Goal: Information Seeking & Learning: Learn about a topic

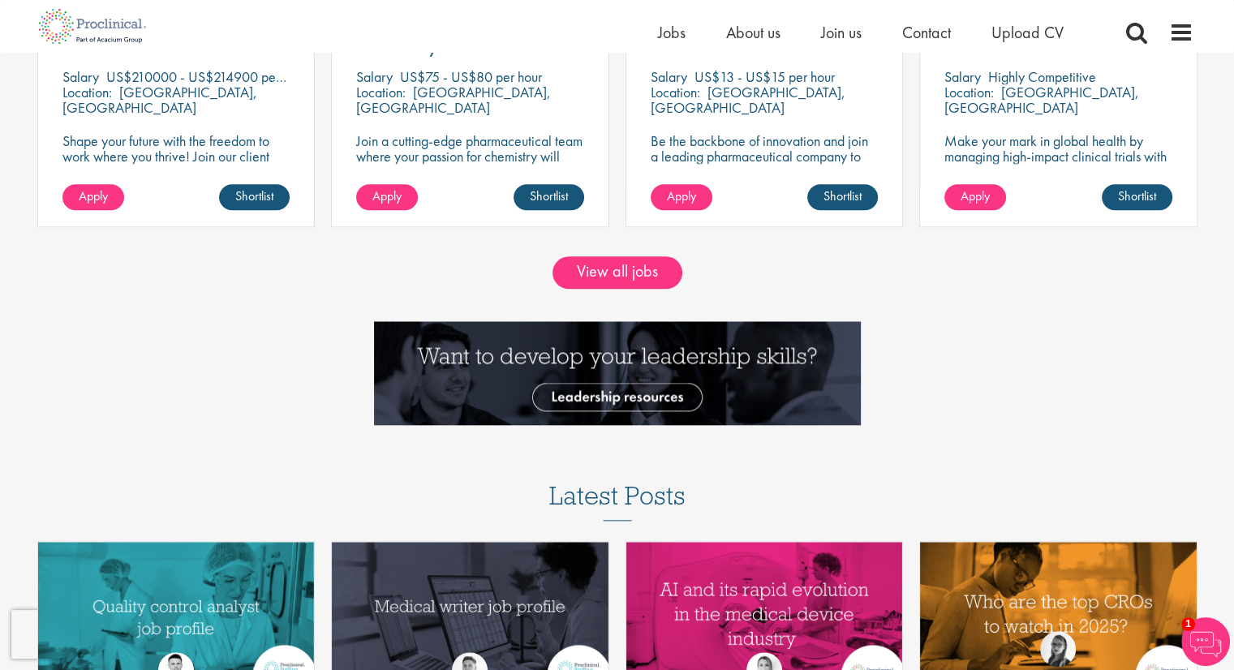
scroll to position [1629, 0]
click at [597, 279] on link "View all jobs" at bounding box center [618, 272] width 130 height 32
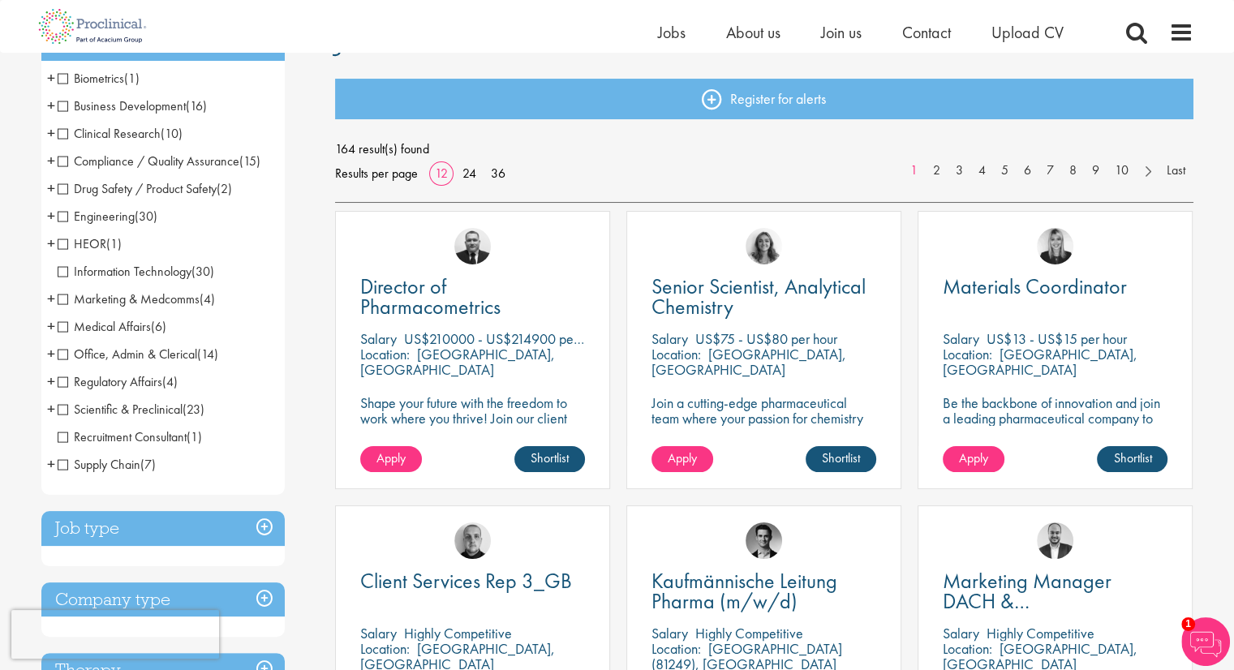
scroll to position [154, 0]
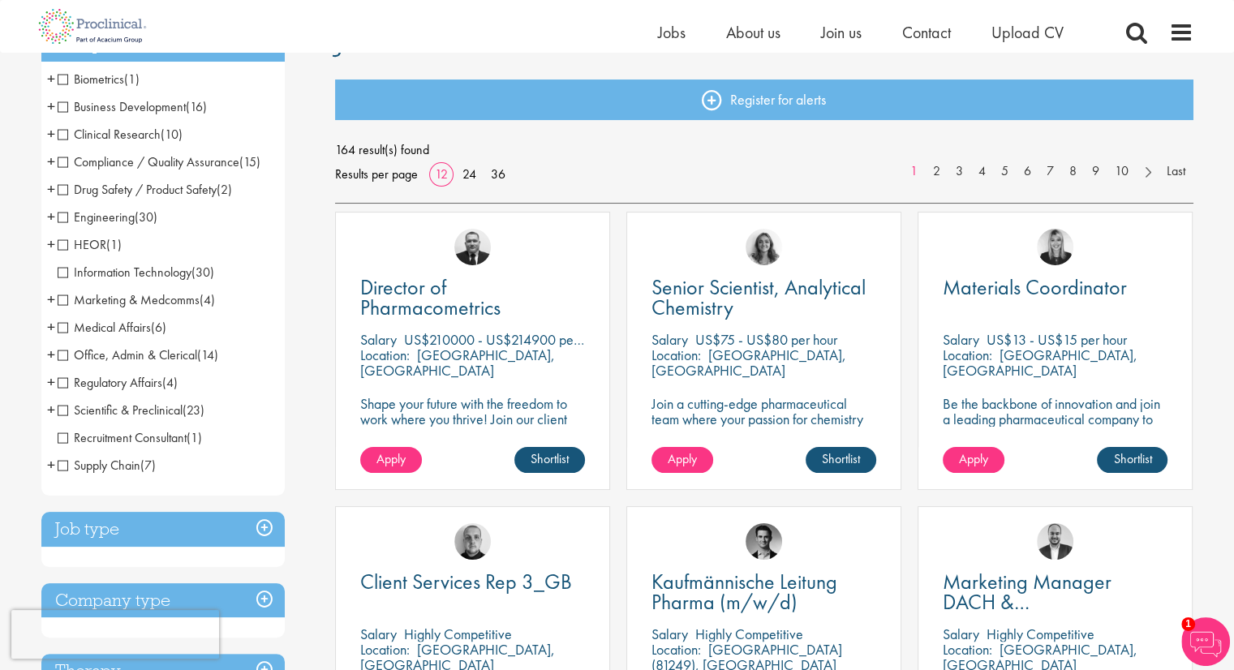
click at [62, 136] on span "Clinical Research" at bounding box center [109, 134] width 103 height 17
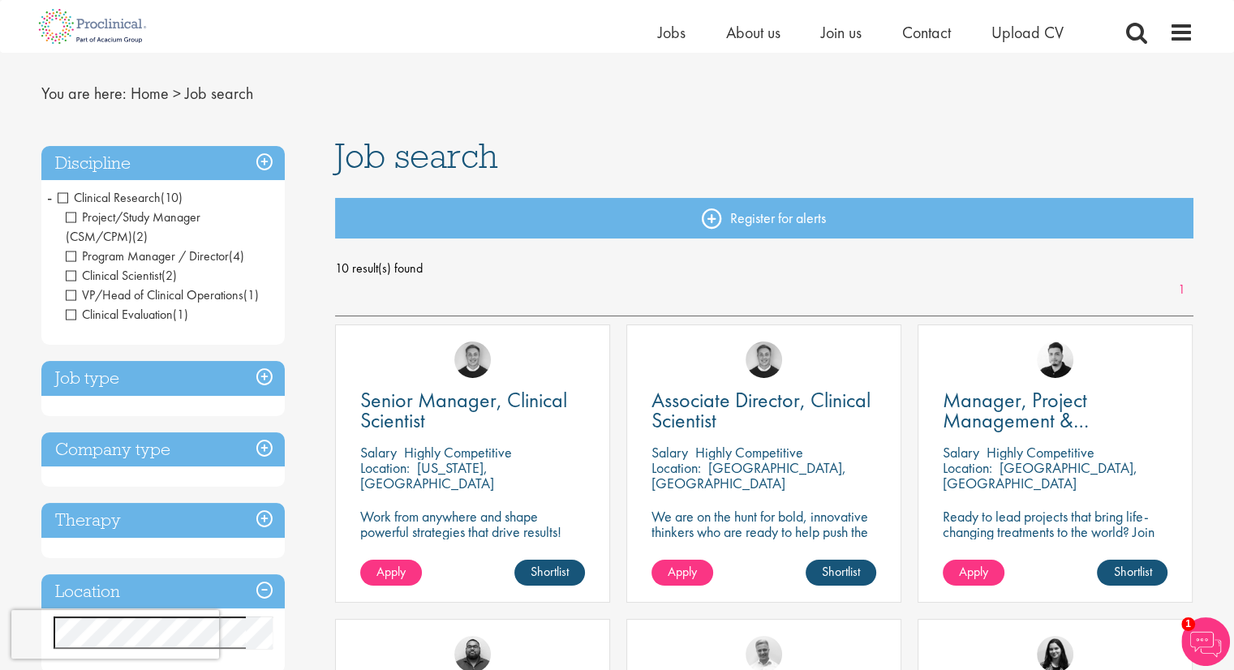
scroll to position [15, 0]
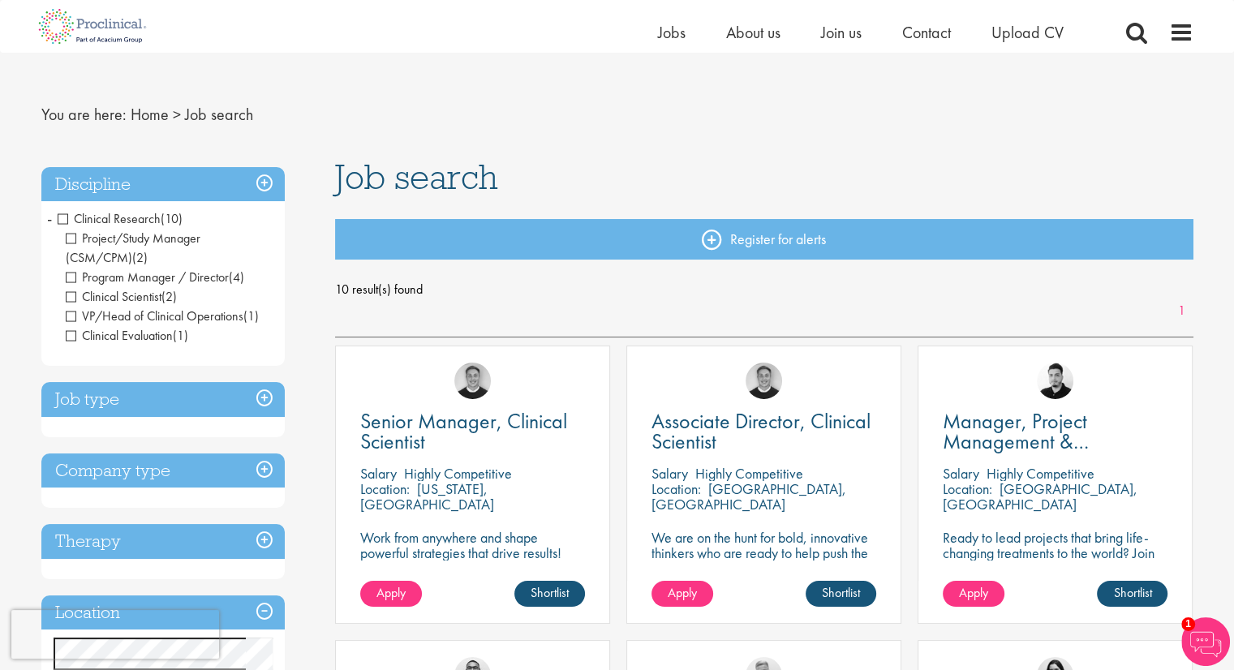
click at [68, 217] on span "Clinical Research" at bounding box center [109, 218] width 103 height 17
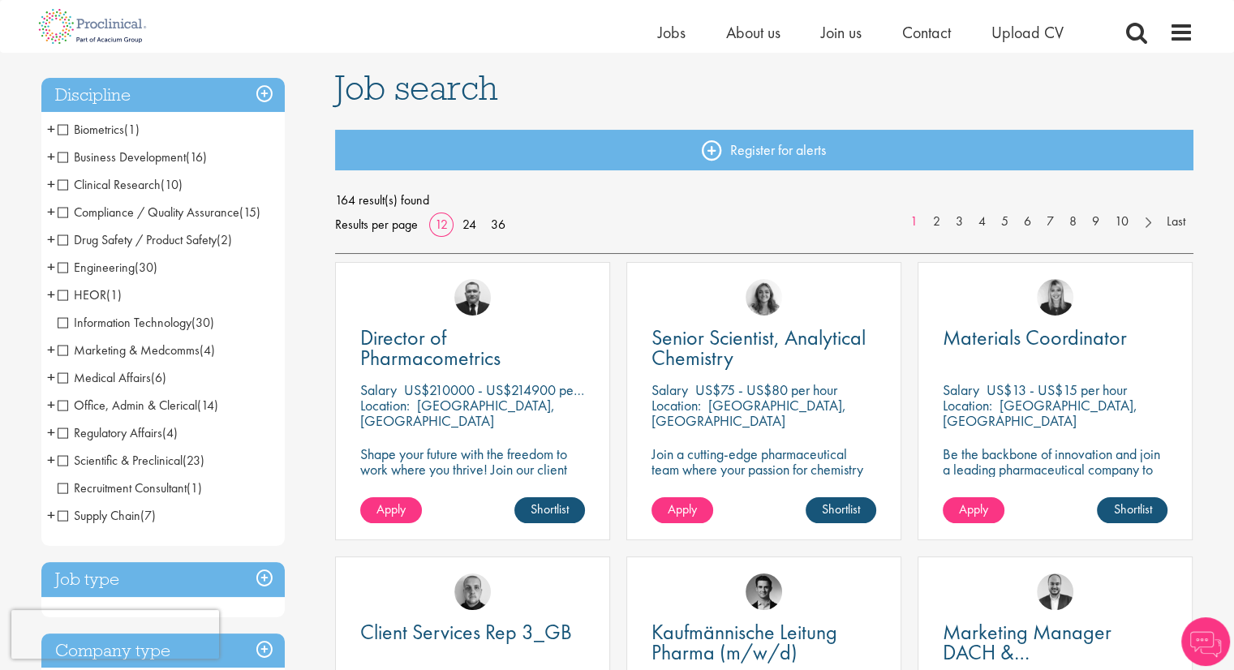
scroll to position [104, 0]
click at [64, 425] on span "Regulatory Affairs" at bounding box center [110, 432] width 105 height 17
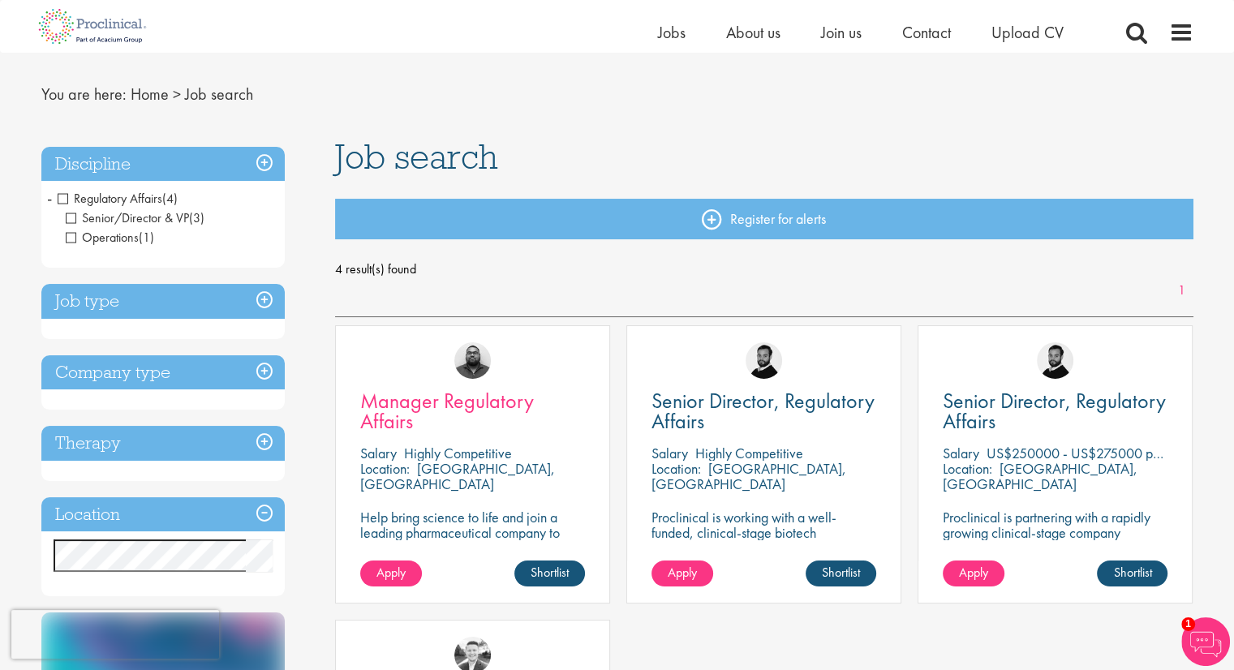
scroll to position [26, 0]
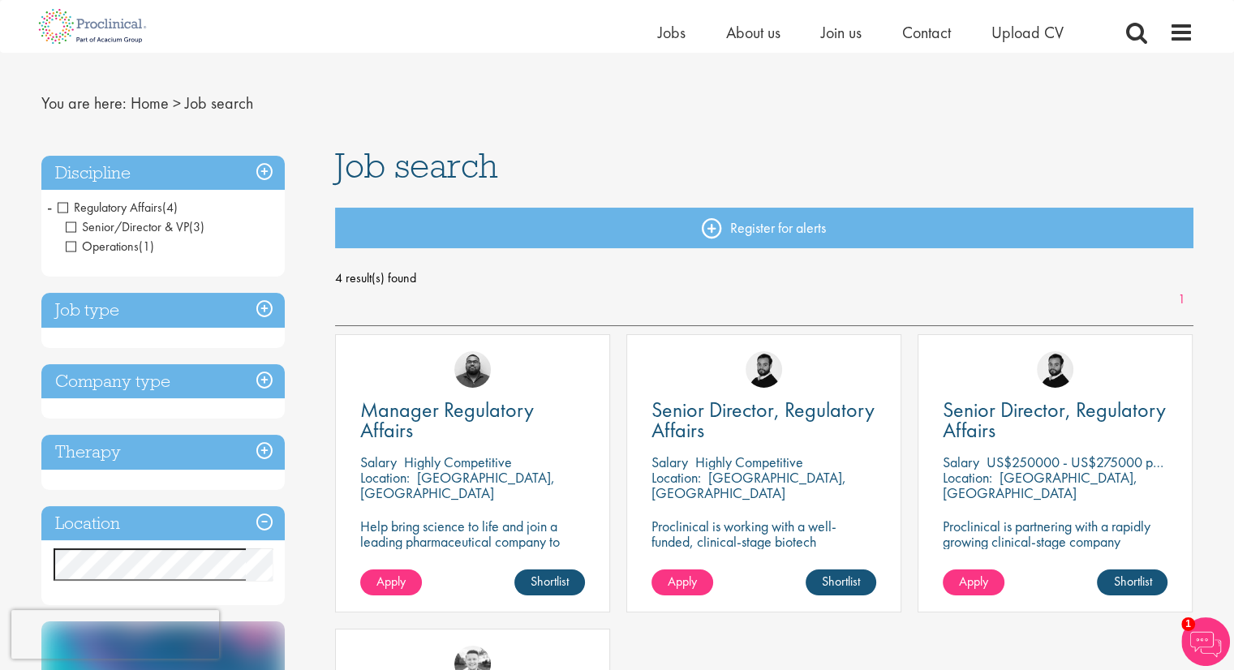
click at [62, 209] on span "Regulatory Affairs" at bounding box center [110, 207] width 105 height 17
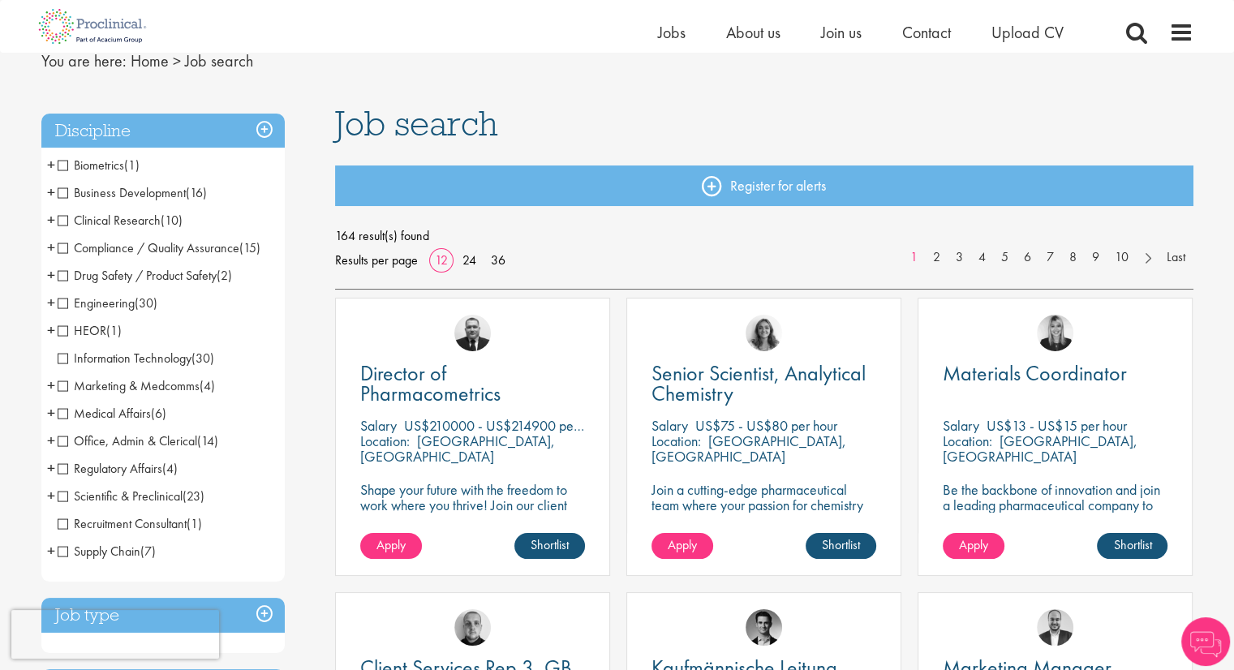
scroll to position [70, 0]
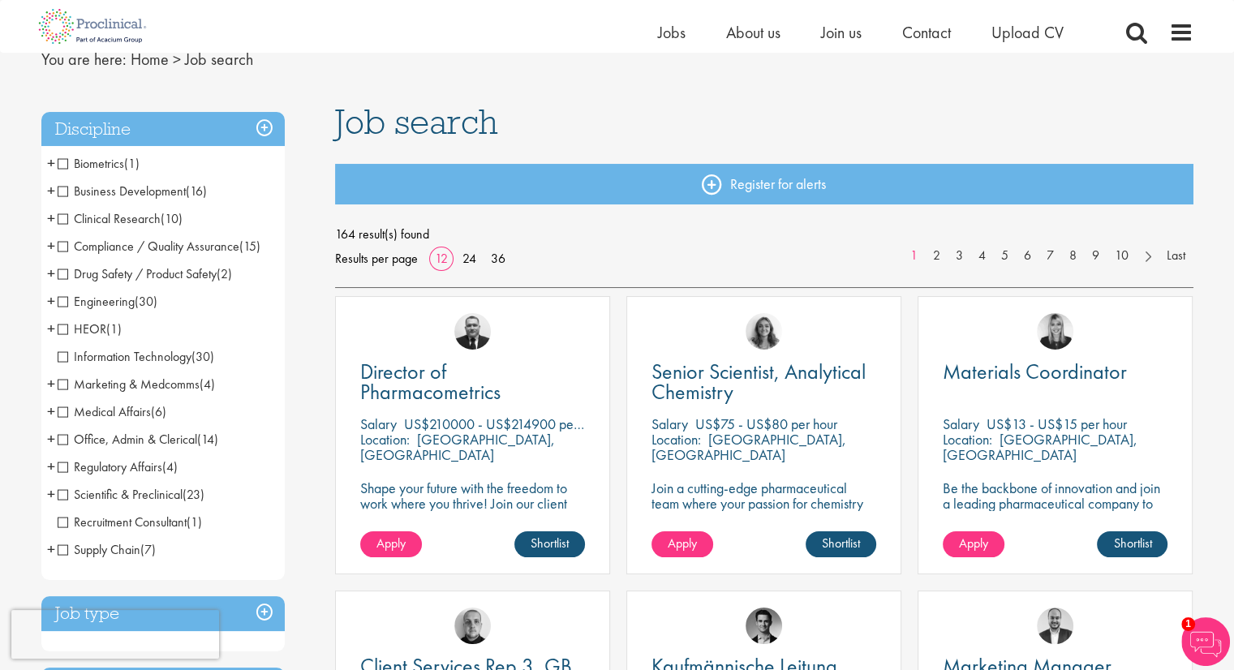
click at [62, 413] on span "Medical Affairs" at bounding box center [104, 411] width 93 height 17
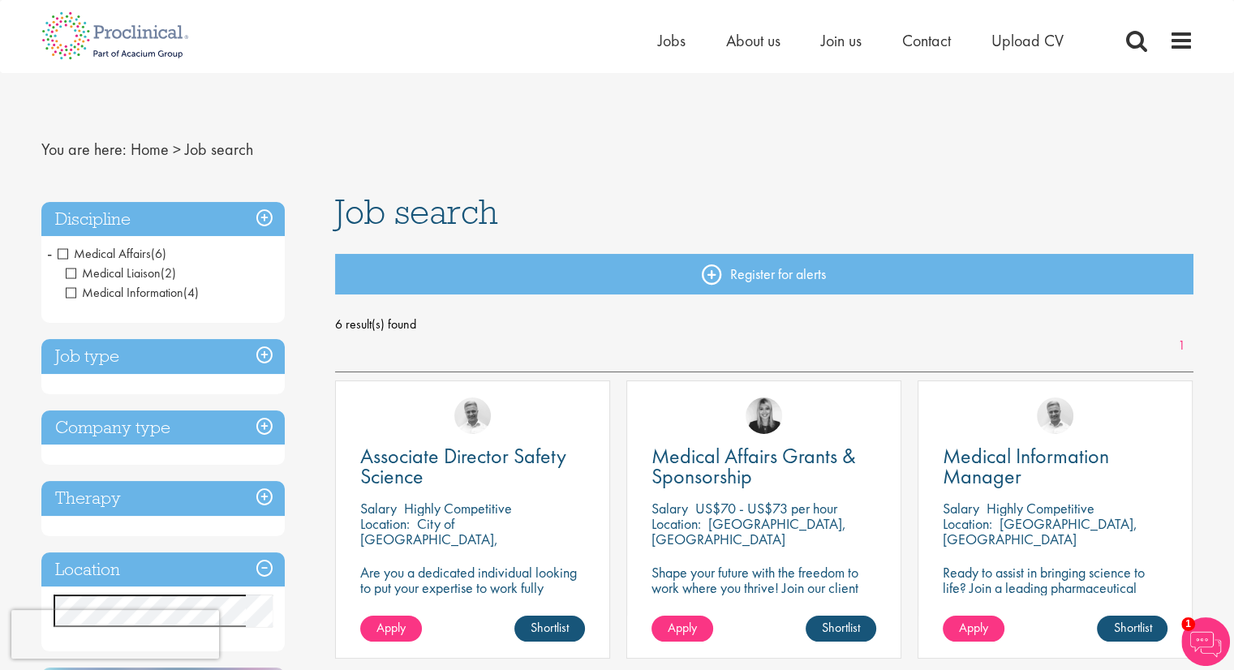
click at [61, 248] on span "Medical Affairs" at bounding box center [104, 253] width 93 height 17
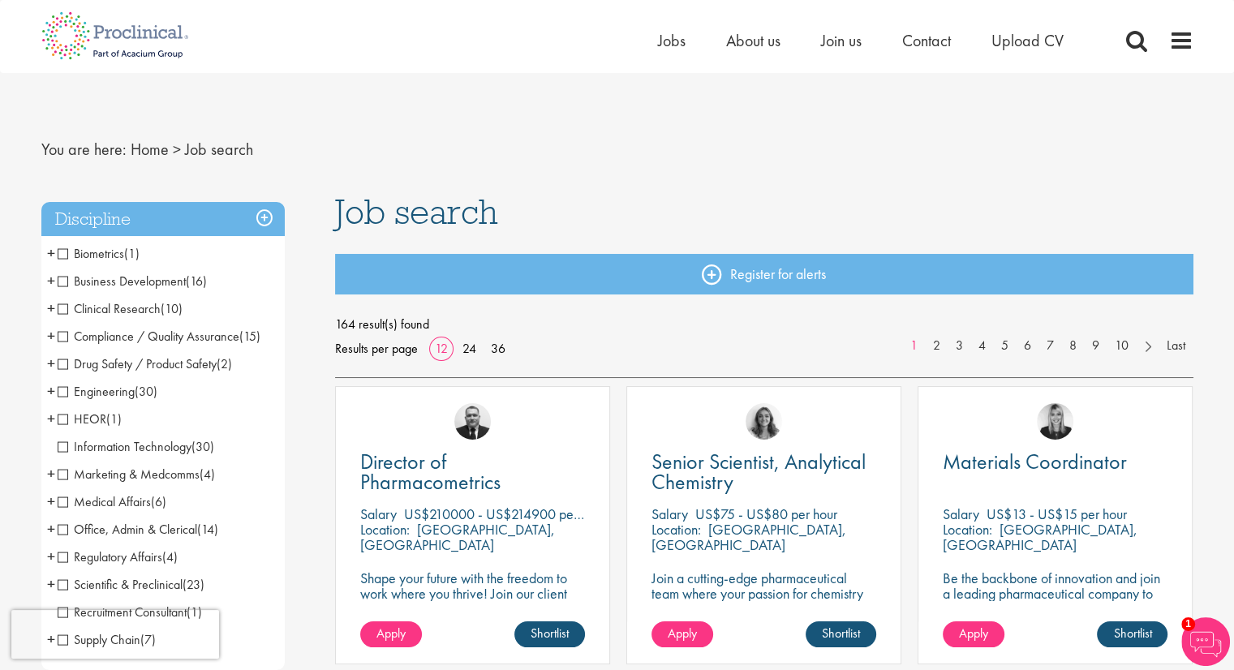
click at [133, 476] on span "Marketing & Medcomms" at bounding box center [129, 474] width 142 height 17
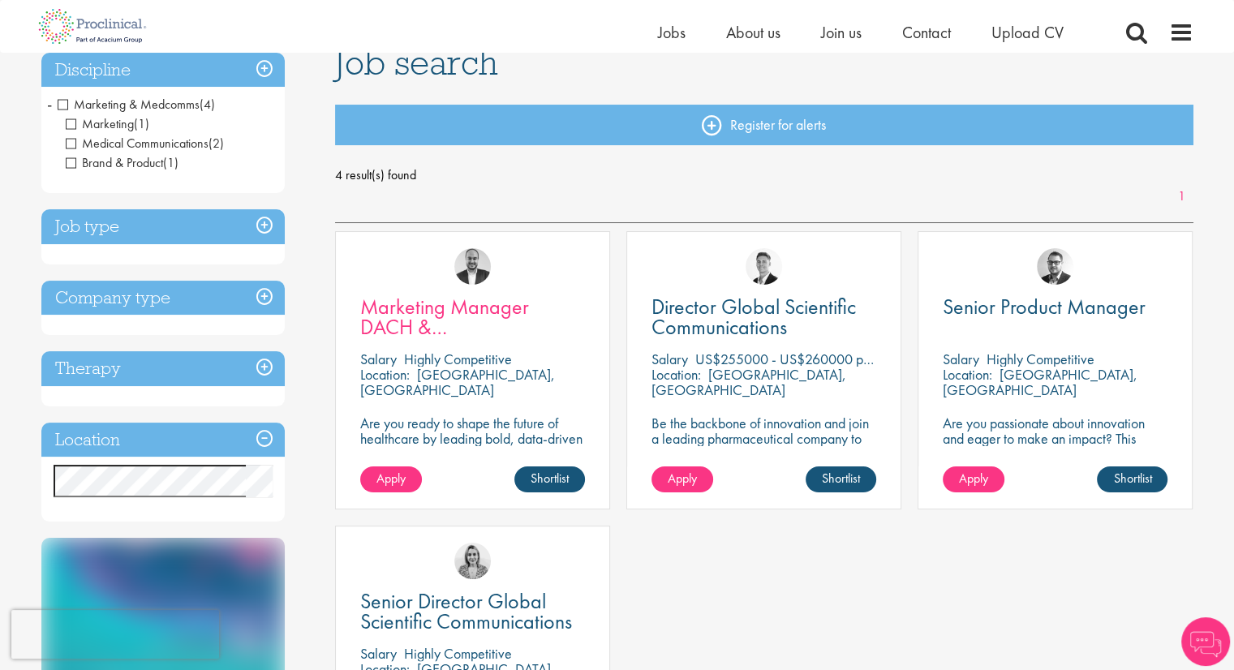
scroll to position [136, 0]
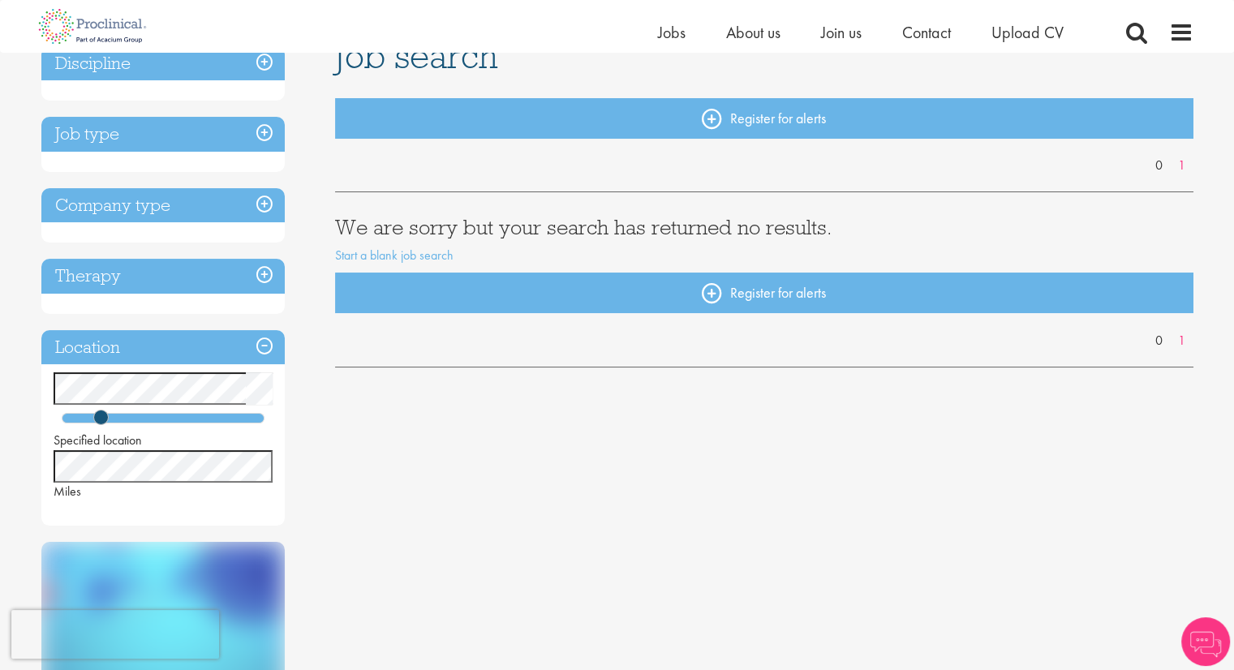
scroll to position [136, 0]
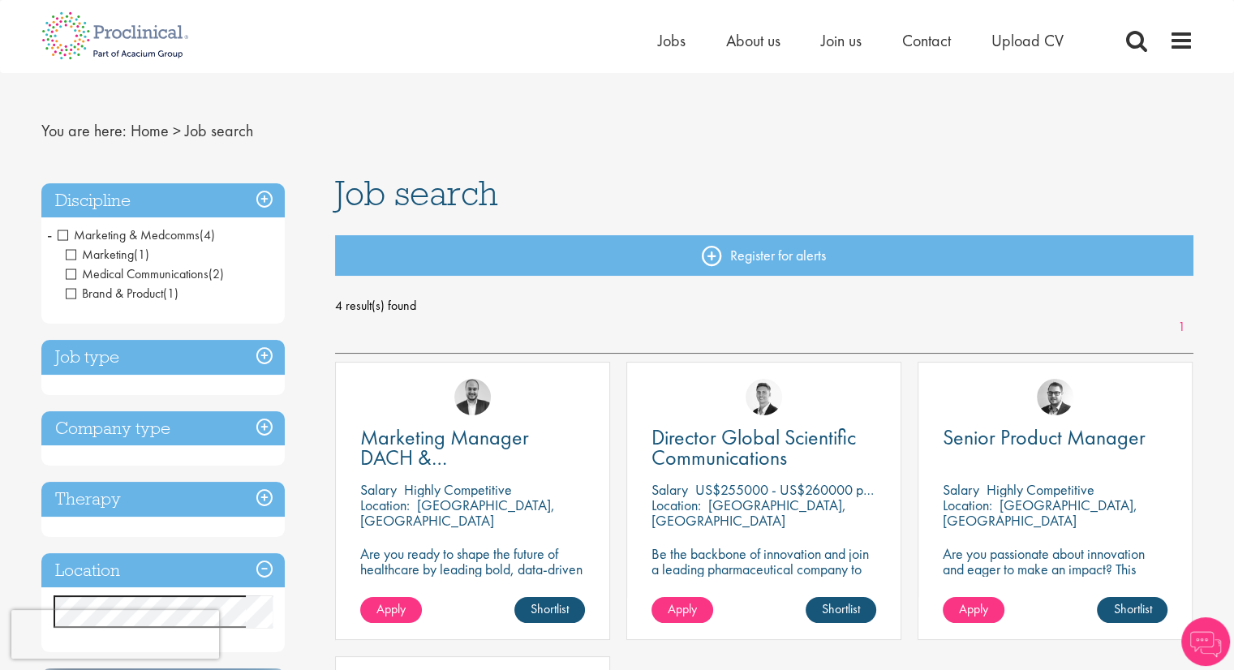
scroll to position [54, 0]
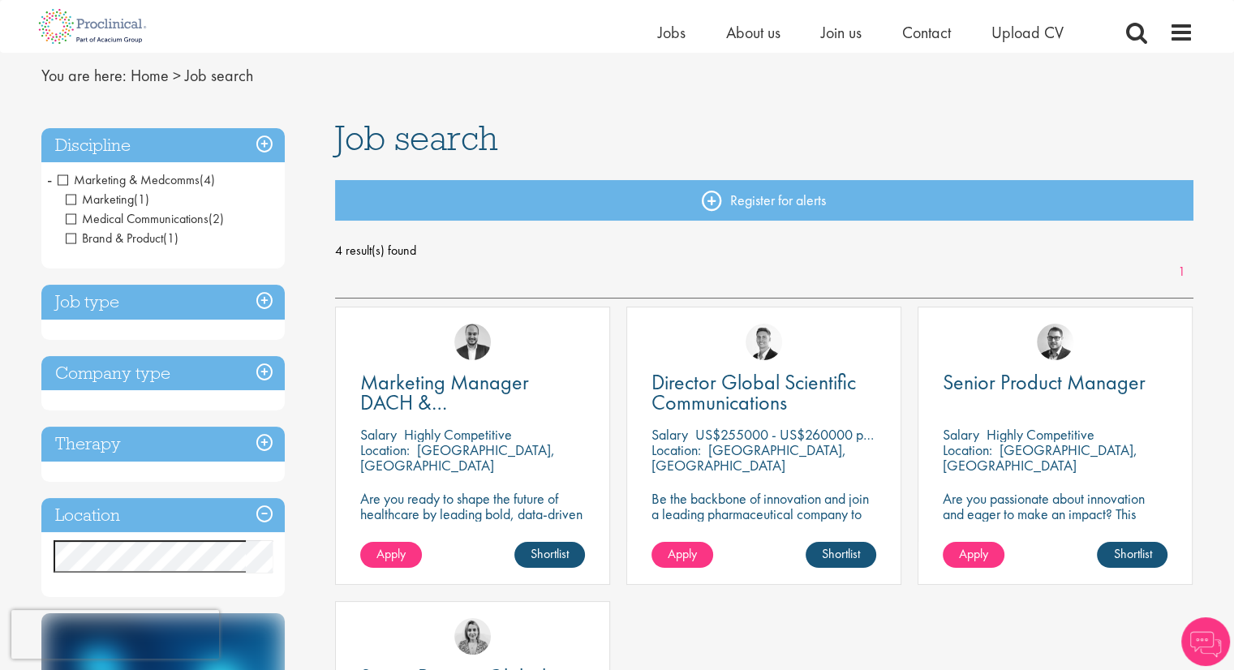
click at [170, 518] on h3 "Location" at bounding box center [162, 515] width 243 height 35
